Goal: Task Accomplishment & Management: Use online tool/utility

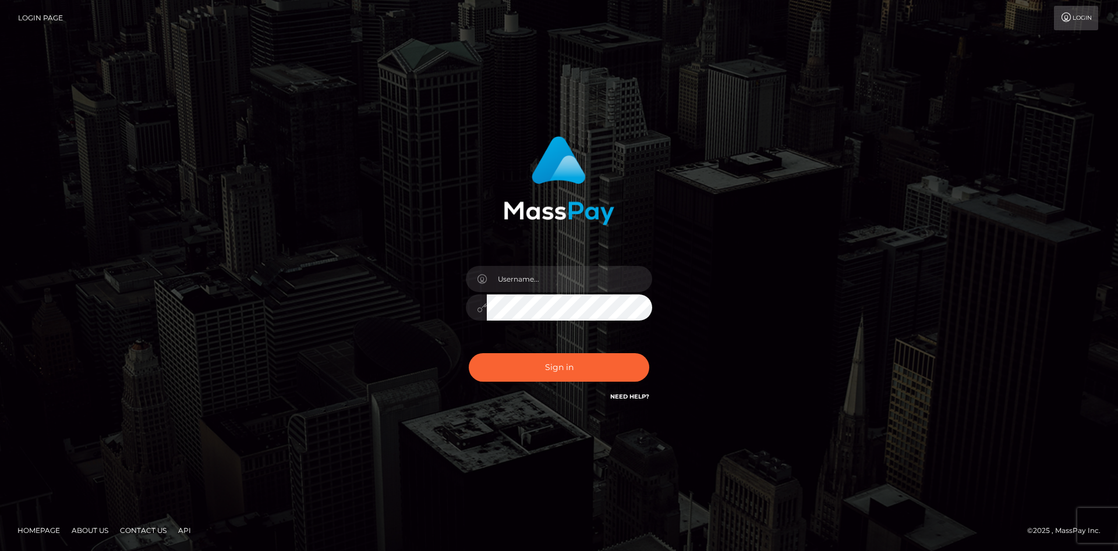
click at [548, 274] on input "text" at bounding box center [569, 279] width 165 height 26
type input "faisal_uplift"
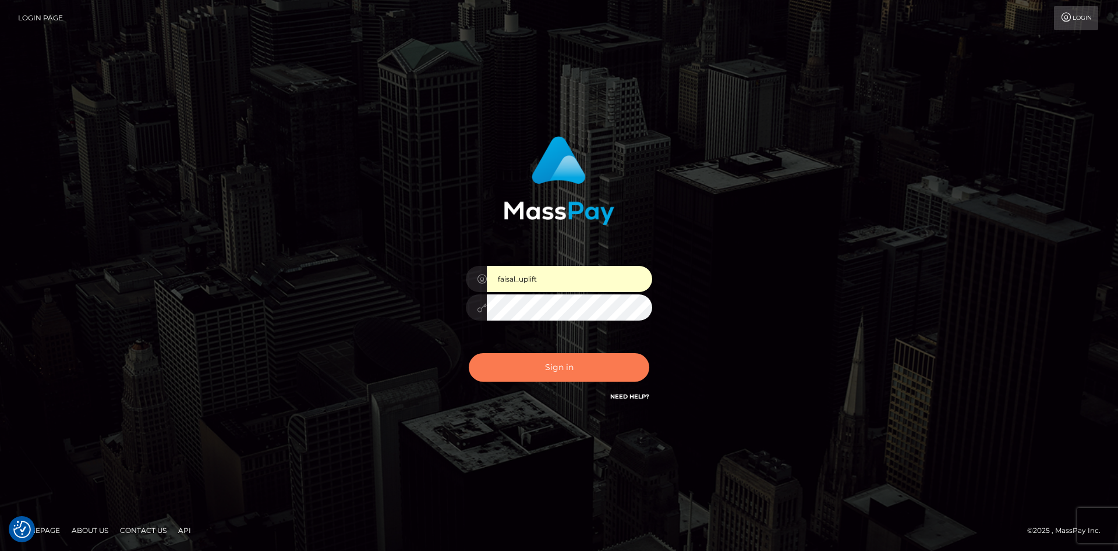
click at [533, 373] on button "Sign in" at bounding box center [559, 367] width 180 height 29
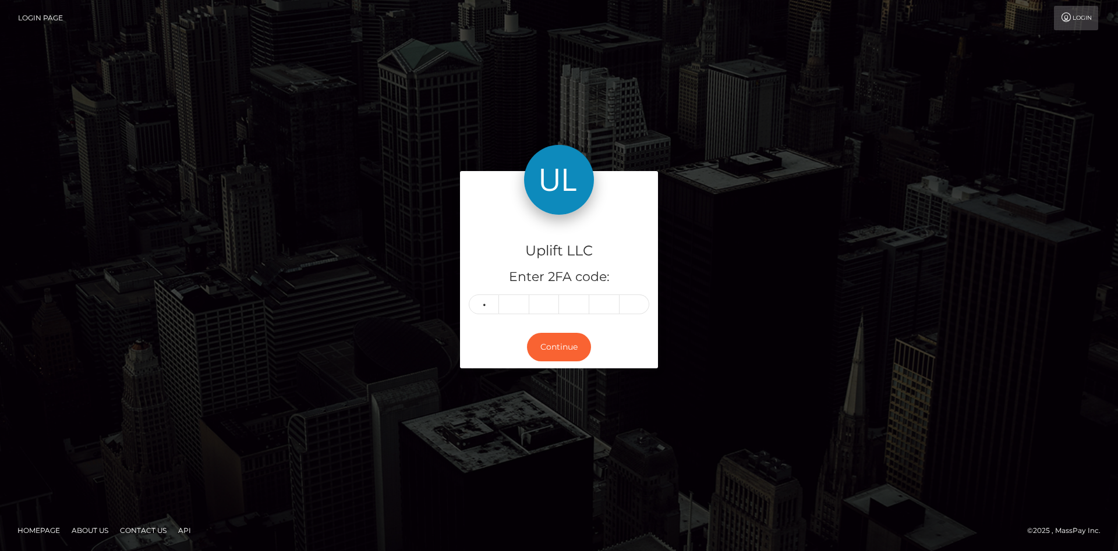
type input "6"
type input "5"
type input "9"
type input "8"
type input "3"
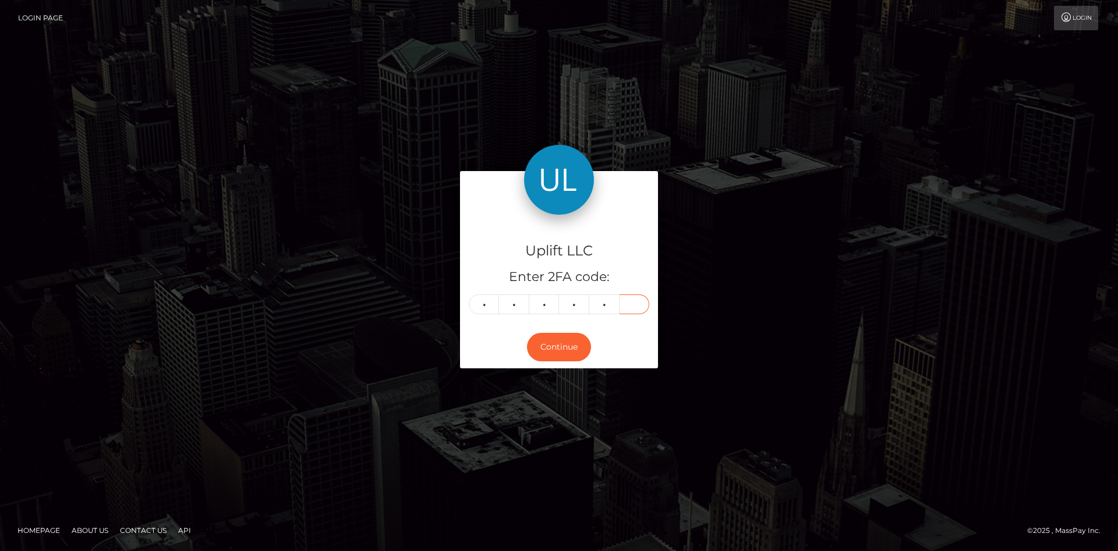
type input "0"
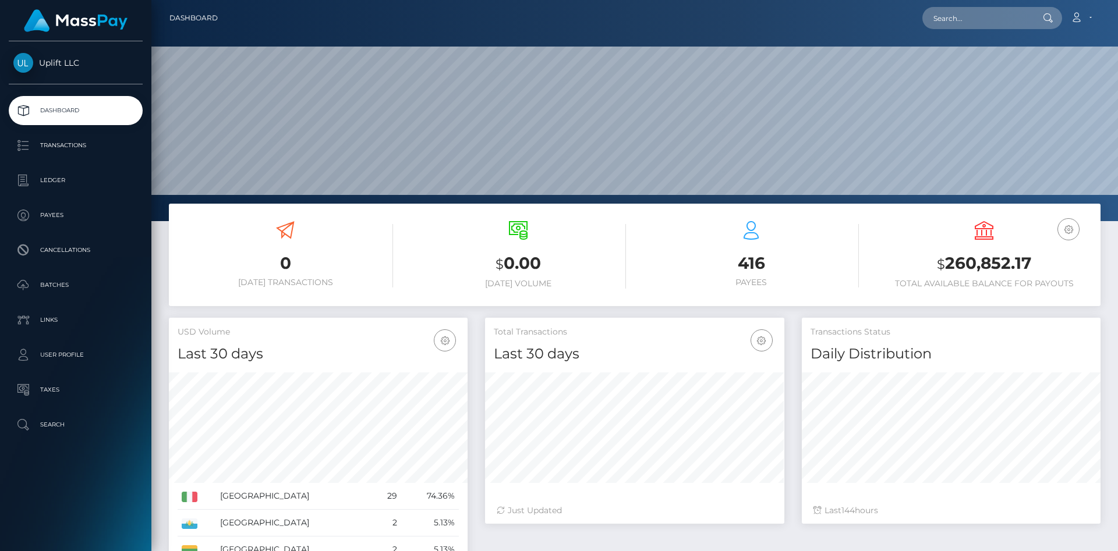
scroll to position [206, 299]
click at [66, 285] on p "Batches" at bounding box center [75, 285] width 125 height 17
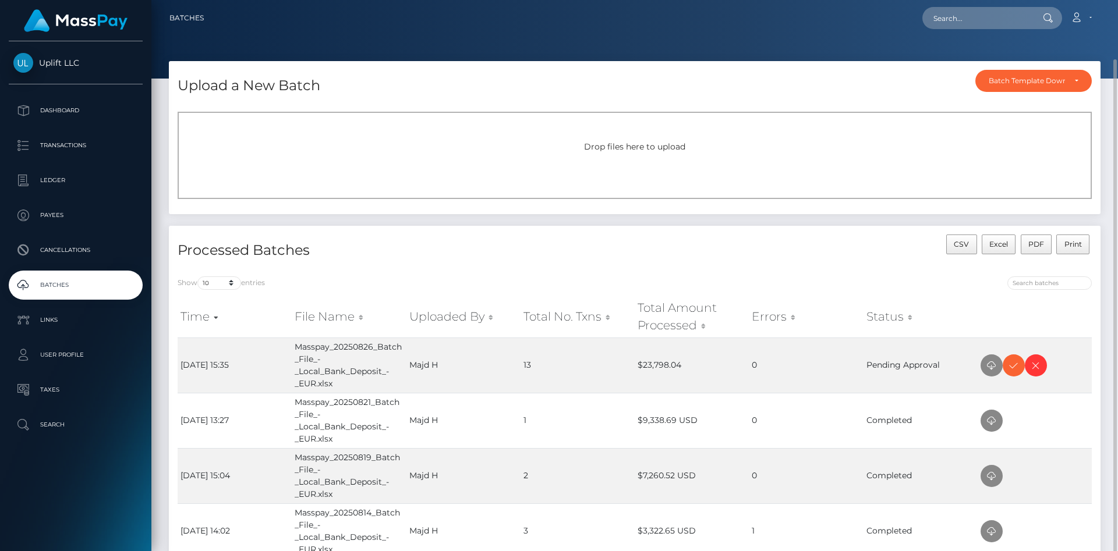
scroll to position [30, 0]
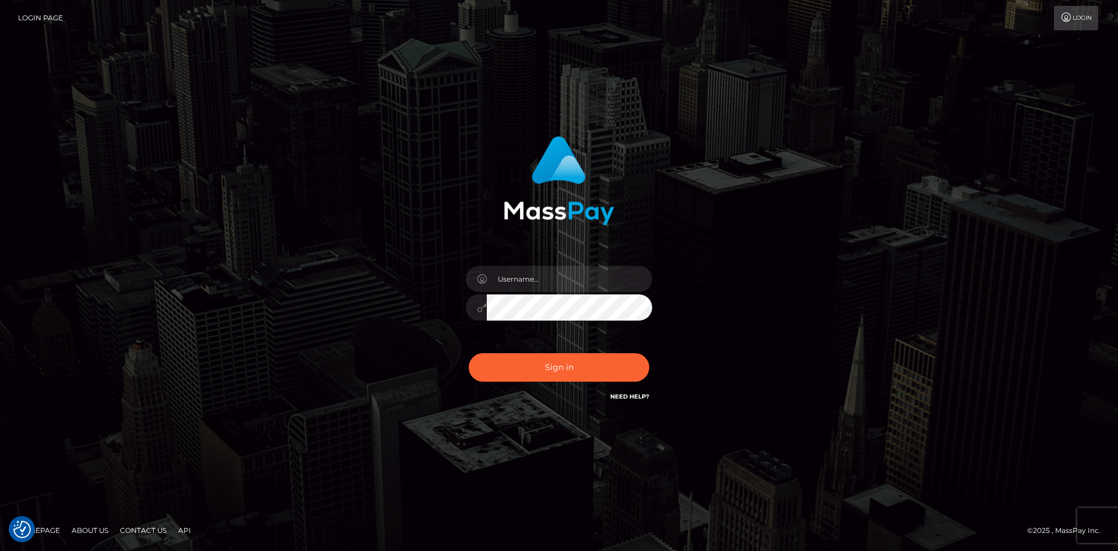
checkbox input "true"
